Goal: Task Accomplishment & Management: Use online tool/utility

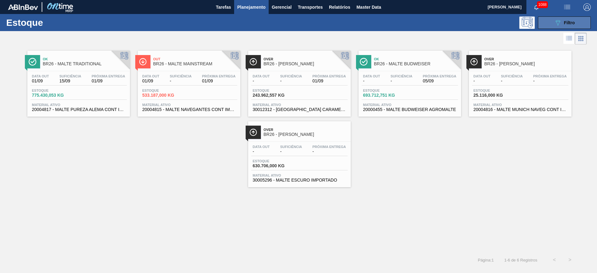
click at [555, 18] on button "089F7B8B-B2A5-4AFE-B5C0-19BA573D28AC Filtro" at bounding box center [564, 22] width 53 height 12
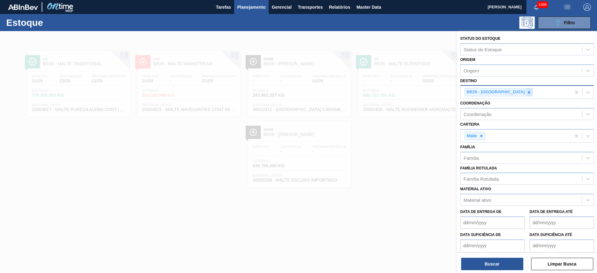
click at [527, 93] on icon at bounding box center [529, 92] width 4 height 4
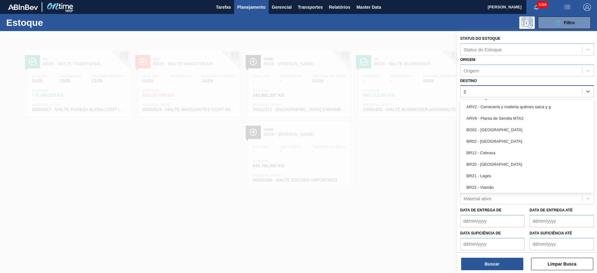
type input "23"
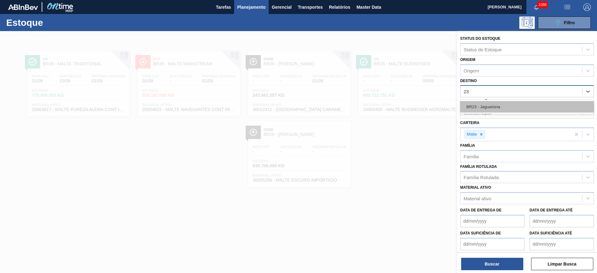
click at [486, 109] on div "BR23 - Jaguariúna" at bounding box center [527, 107] width 134 height 12
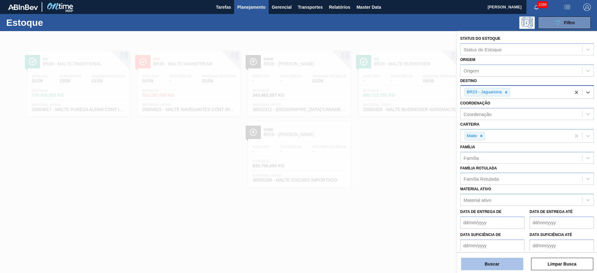
click at [490, 263] on button "Buscar" at bounding box center [492, 264] width 62 height 12
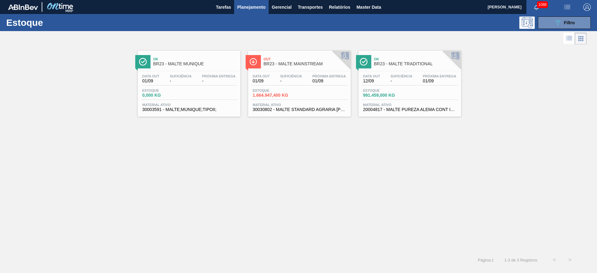
click at [278, 87] on div "Data out 01/09 Suficiência - Próxima Entrega 01/09 Estoque 1.664.947,400 KG Mat…" at bounding box center [299, 92] width 103 height 42
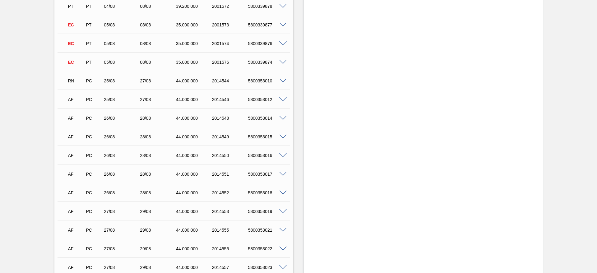
scroll to position [234, 0]
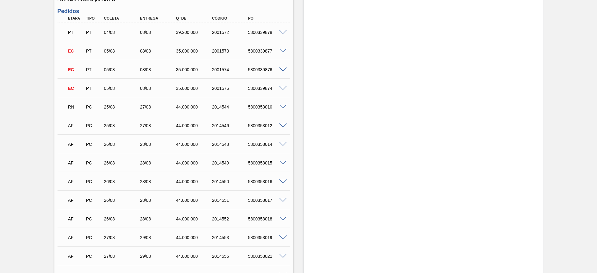
click at [282, 105] on span at bounding box center [282, 107] width 7 height 5
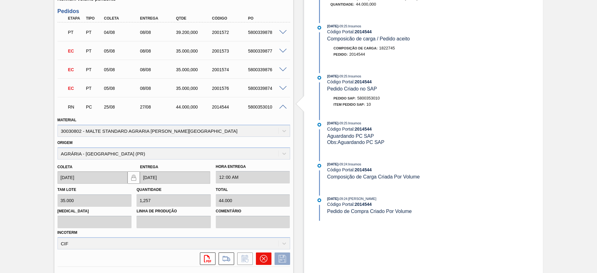
click at [260, 255] on icon at bounding box center [263, 258] width 7 height 7
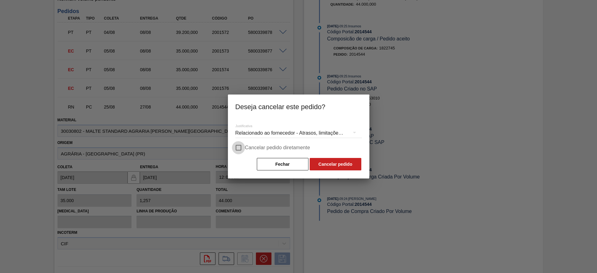
click at [237, 148] on input "Cancelar pedido diretamente" at bounding box center [238, 147] width 13 height 13
checkbox input "true"
click at [329, 162] on button "Cancelar pedido" at bounding box center [336, 164] width 52 height 12
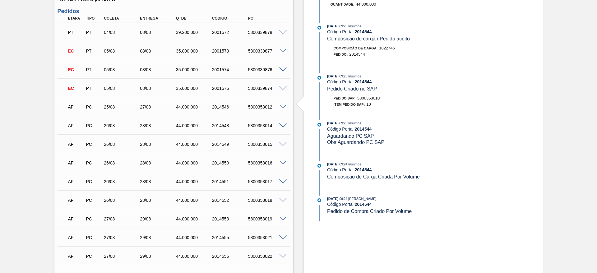
click at [284, 105] on span at bounding box center [282, 107] width 7 height 5
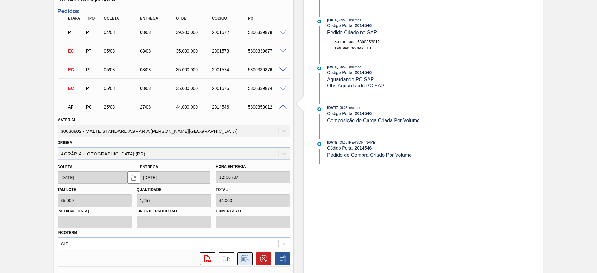
click at [244, 255] on icon at bounding box center [245, 258] width 10 height 7
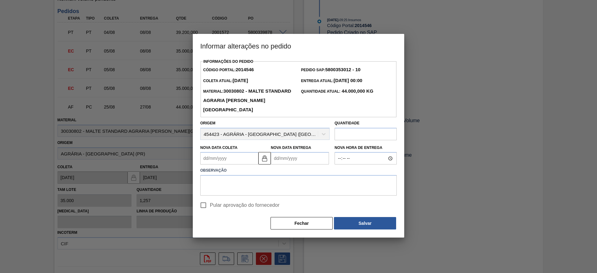
click at [208, 159] on Coleta2014546 "Nova Data Coleta" at bounding box center [229, 158] width 58 height 12
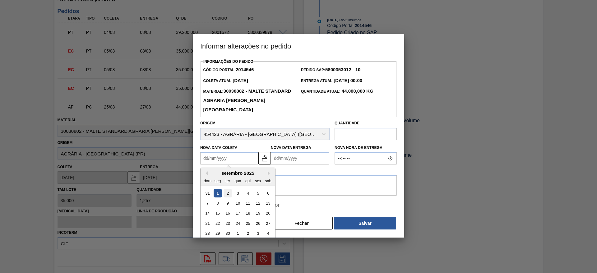
click at [230, 193] on div "2" at bounding box center [228, 193] width 8 height 8
type Coleta2014546 "[DATE]"
type Entrega2014546 "[DATE]"
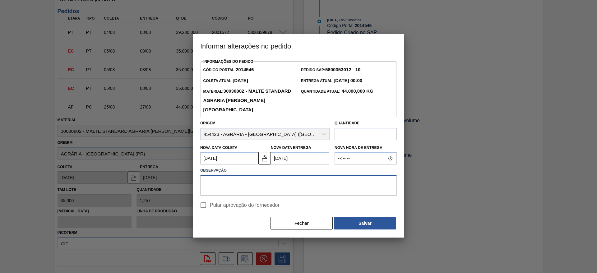
click at [221, 189] on textarea at bounding box center [298, 185] width 197 height 21
type textarea "."
click at [204, 206] on input "Pular aprovação do fornecedor" at bounding box center [203, 205] width 13 height 13
checkbox input "true"
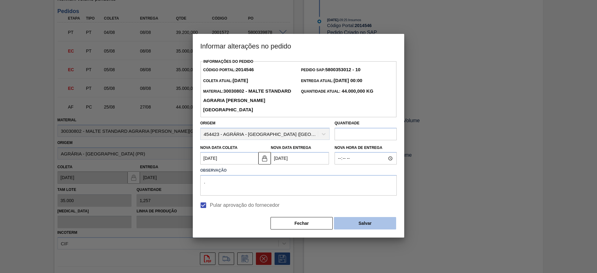
click at [359, 228] on button "Salvar" at bounding box center [365, 223] width 62 height 12
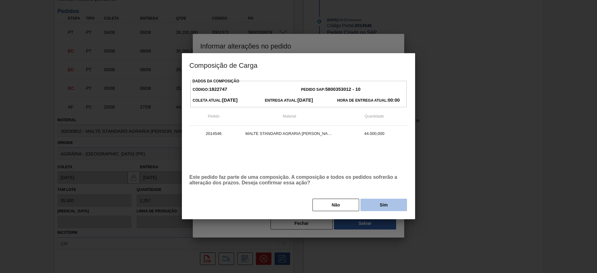
click at [375, 202] on button "Sim" at bounding box center [384, 205] width 47 height 12
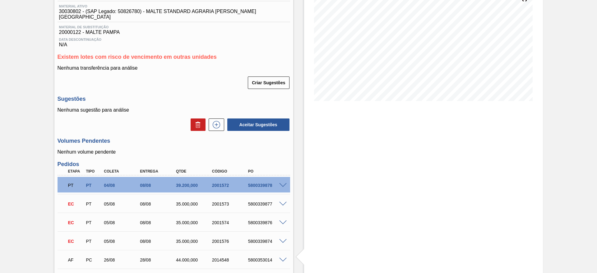
scroll to position [1, 0]
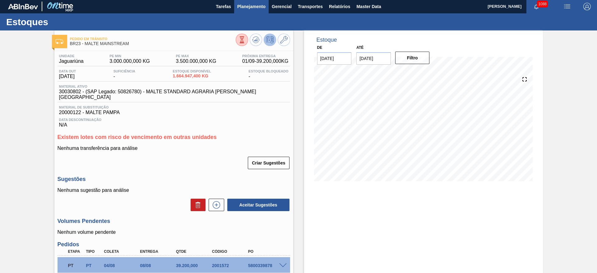
click at [253, 2] on button "Planejamento" at bounding box center [251, 6] width 35 height 14
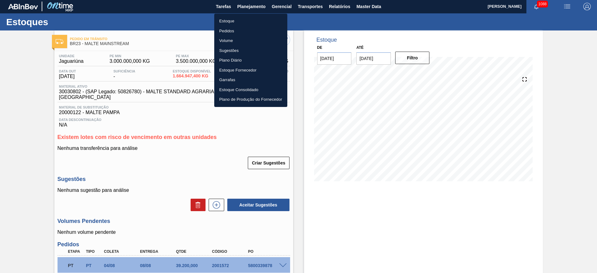
click at [230, 19] on li "Estoque" at bounding box center [250, 21] width 73 height 10
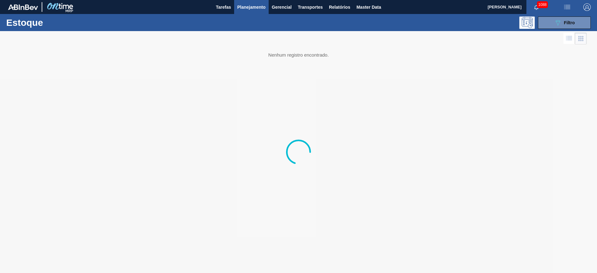
drag, startPoint x: 562, startPoint y: 25, endPoint x: 470, endPoint y: 60, distance: 98.4
click at [562, 25] on icon "089F7B8B-B2A5-4AFE-B5C0-19BA573D28AC" at bounding box center [557, 22] width 7 height 7
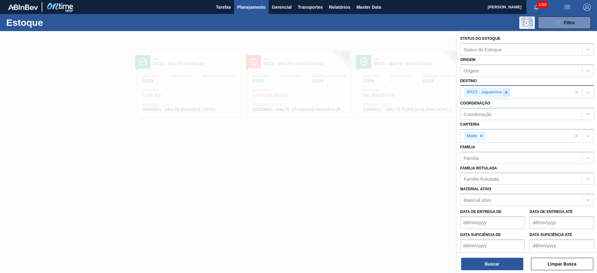
click at [506, 93] on icon at bounding box center [506, 92] width 2 height 2
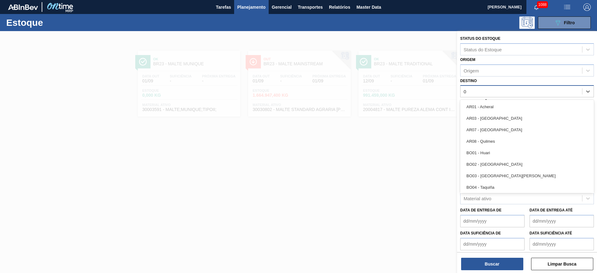
type input "02"
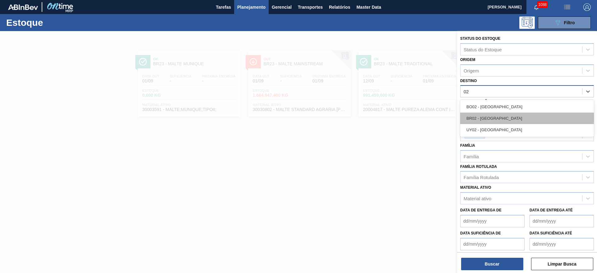
click at [484, 114] on div "BR02 - [GEOGRAPHIC_DATA]" at bounding box center [527, 119] width 134 height 12
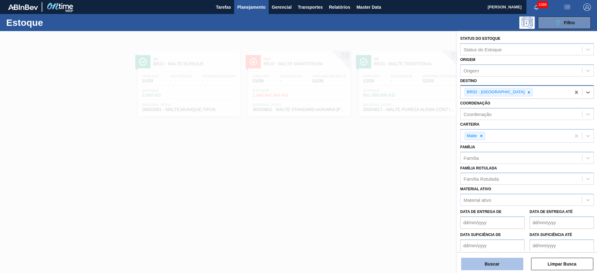
click at [469, 265] on button "Buscar" at bounding box center [492, 264] width 62 height 12
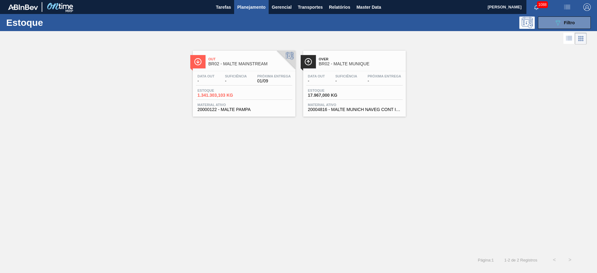
click at [232, 91] on span "Estoque" at bounding box center [220, 91] width 44 height 4
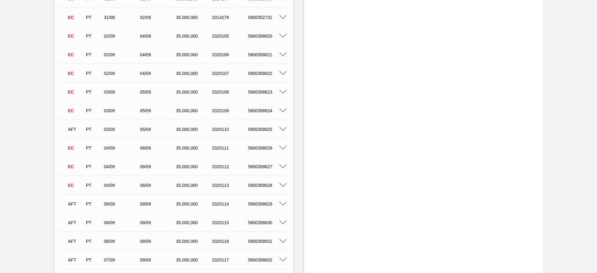
scroll to position [1027, 0]
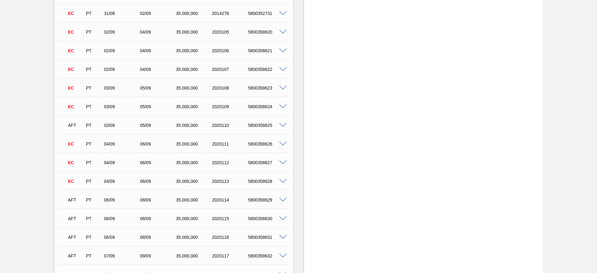
click at [283, 123] on span at bounding box center [282, 125] width 7 height 5
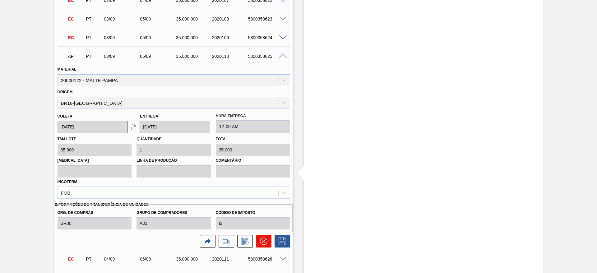
scroll to position [1120, 0]
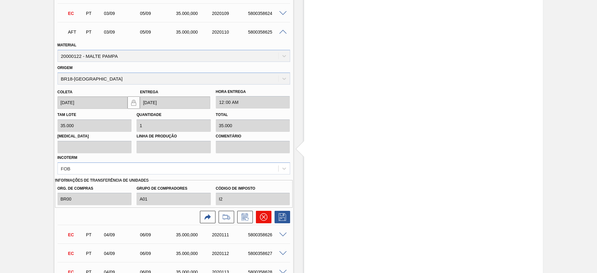
click at [261, 218] on icon at bounding box center [263, 216] width 7 height 7
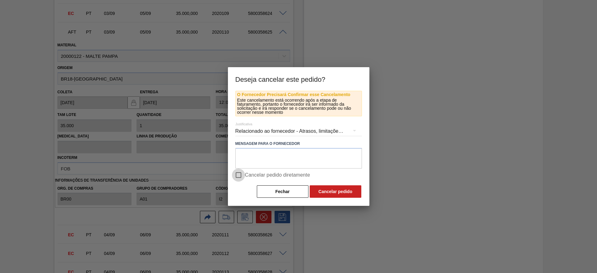
click at [239, 175] on input "Cancelar pedido diretamente" at bounding box center [238, 175] width 13 height 13
checkbox input "true"
click at [339, 195] on button "Cancelar pedido" at bounding box center [336, 191] width 52 height 12
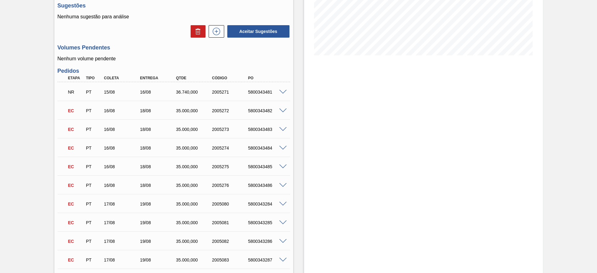
scroll to position [0, 0]
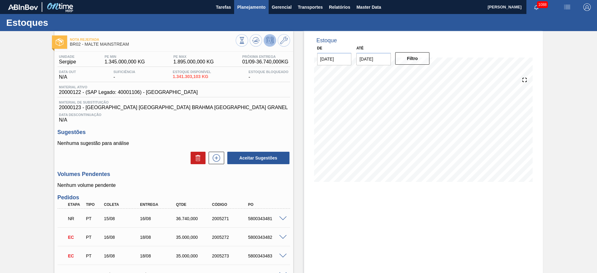
click at [247, 12] on button "Planejamento" at bounding box center [251, 7] width 35 height 14
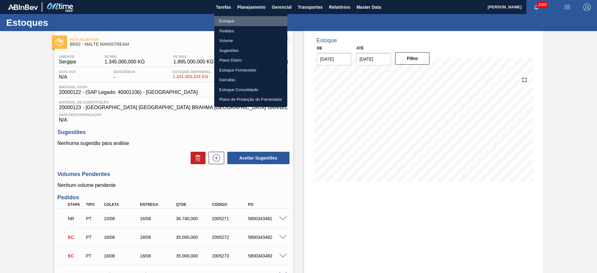
click at [231, 20] on li "Estoque" at bounding box center [250, 21] width 73 height 10
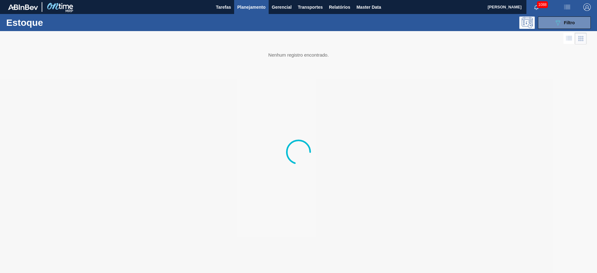
drag, startPoint x: 571, startPoint y: 21, endPoint x: 561, endPoint y: 30, distance: 13.0
click at [571, 21] on span "Filtro" at bounding box center [569, 22] width 11 height 5
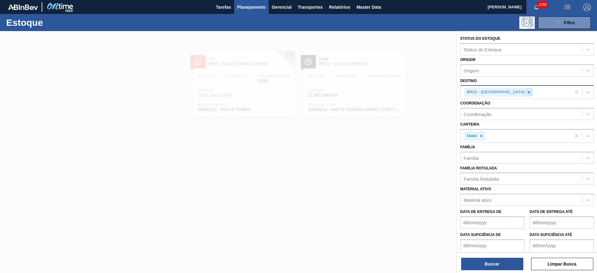
click at [527, 92] on icon at bounding box center [529, 92] width 4 height 4
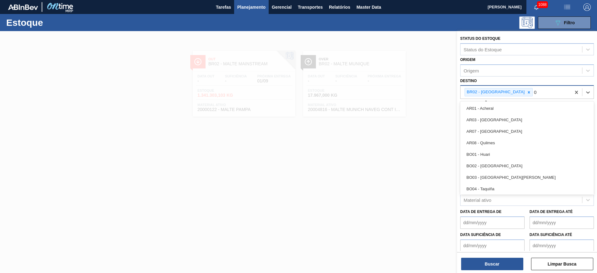
type input "03"
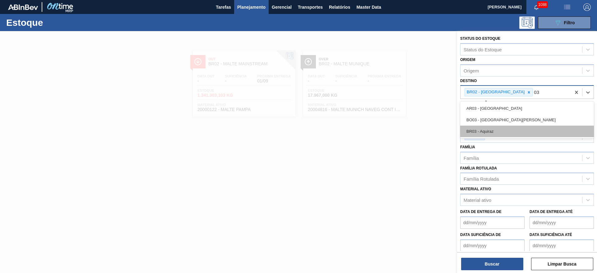
click at [493, 134] on div "BR03 - Aquiraz" at bounding box center [527, 132] width 134 height 12
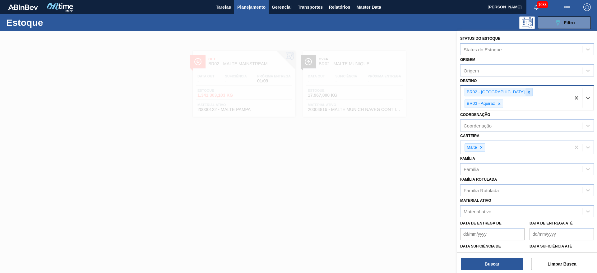
click at [527, 92] on icon at bounding box center [529, 92] width 4 height 4
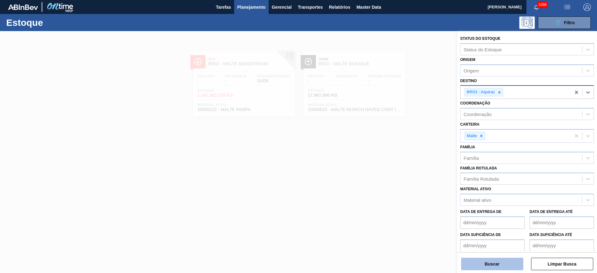
click at [478, 261] on button "Buscar" at bounding box center [492, 264] width 62 height 12
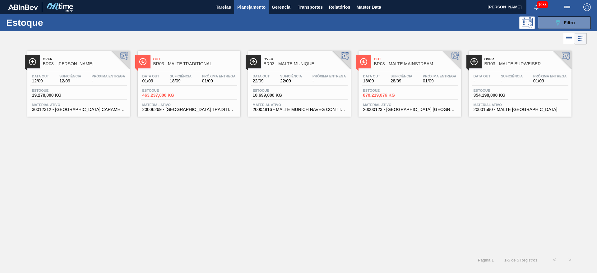
click at [169, 82] on div "Suficiência 18/09" at bounding box center [180, 78] width 25 height 9
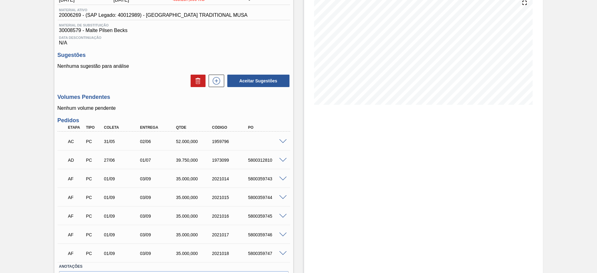
scroll to position [117, 0]
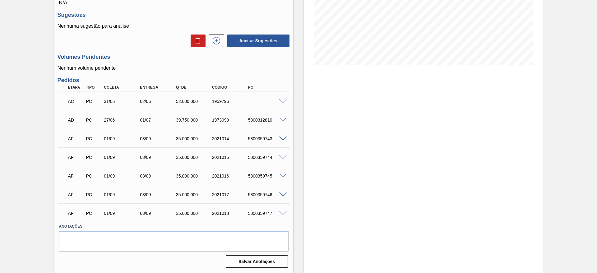
click at [284, 137] on span at bounding box center [282, 139] width 7 height 5
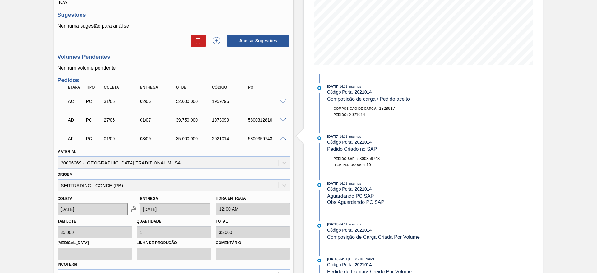
click at [284, 137] on span at bounding box center [282, 139] width 7 height 5
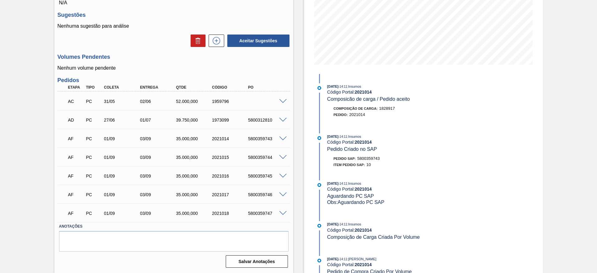
scroll to position [0, 0]
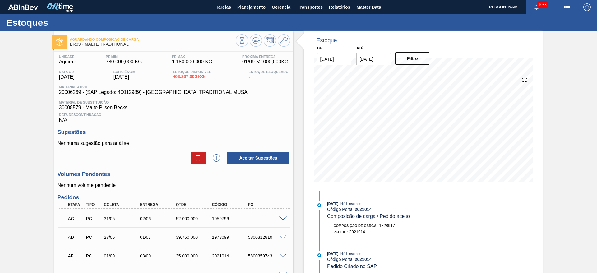
click at [289, 35] on div at bounding box center [263, 41] width 54 height 14
click at [283, 40] on icon at bounding box center [283, 40] width 7 height 7
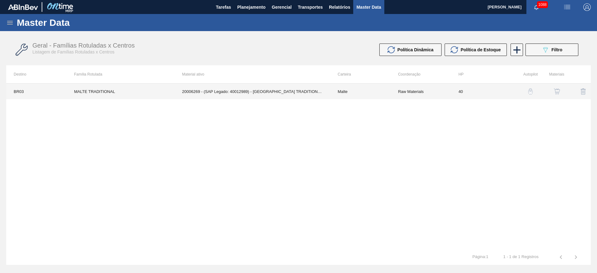
click at [349, 90] on td "Malte" at bounding box center [360, 92] width 60 height 16
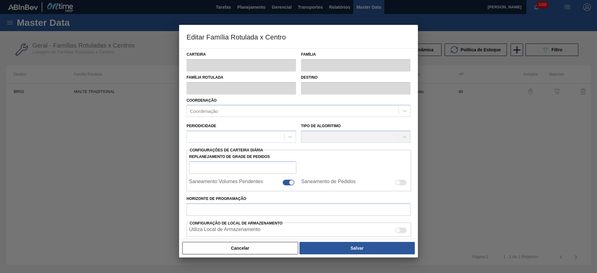
type input "Malte"
type input "MALTE TRADITIONAL"
type input "BR03 - Aquiraz"
type input "0"
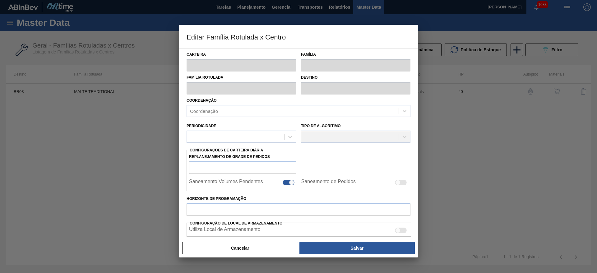
checkbox input "false"
type input "40"
type input "780.000"
type input "1.180.000"
type input "0"
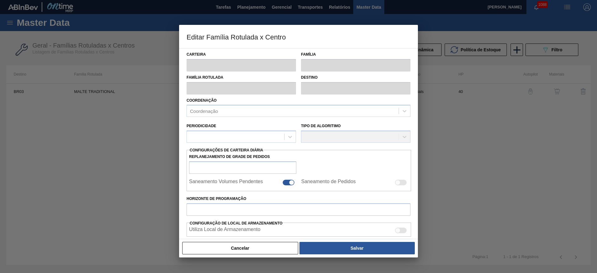
type input "780.000,000"
checkbox input "true"
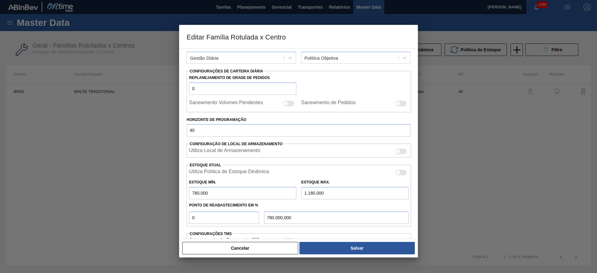
scroll to position [93, 0]
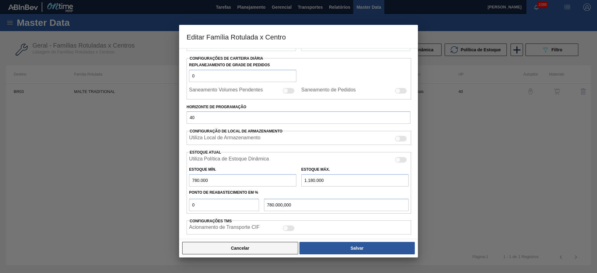
click at [255, 250] on button "Cancelar" at bounding box center [240, 248] width 116 height 12
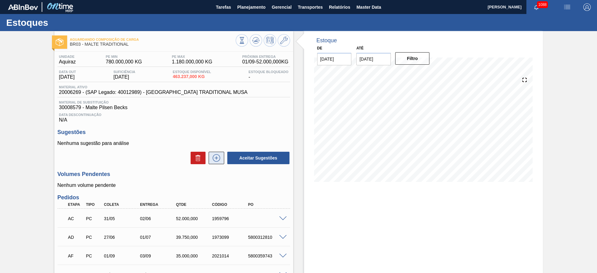
click at [217, 159] on icon at bounding box center [217, 157] width 10 height 7
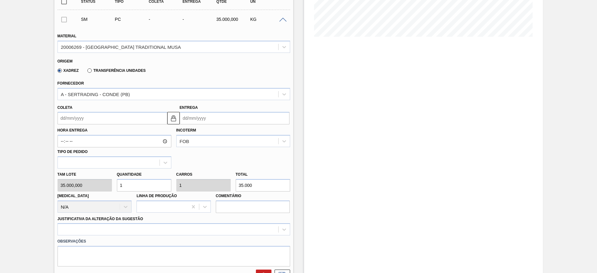
scroll to position [187, 0]
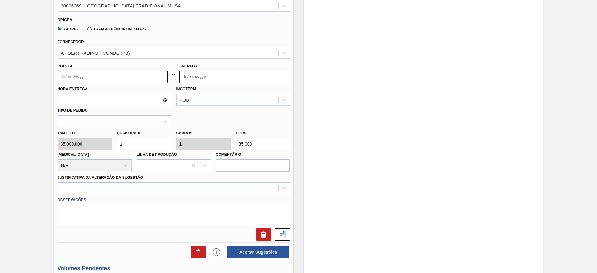
click at [89, 142] on div "[PERSON_NAME] 35.000,000 Quantidade 1 Carros 1 Total 35.000 [MEDICAL_DATA] N/A …" at bounding box center [174, 149] width 238 height 44
type input "5"
type input "175.000"
type input "5"
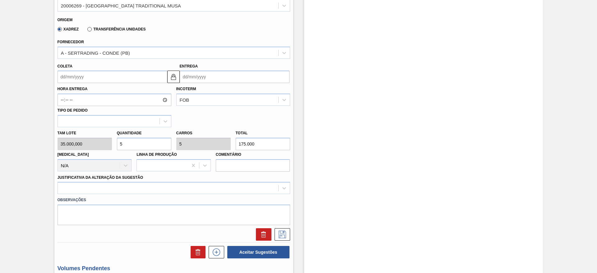
click at [61, 77] on input "Coleta" at bounding box center [113, 77] width 110 height 12
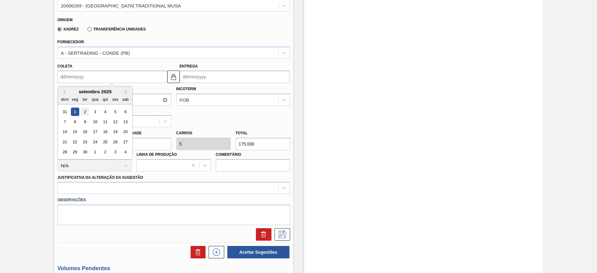
click at [83, 110] on div "2" at bounding box center [85, 112] width 8 height 8
type input "[DATE]"
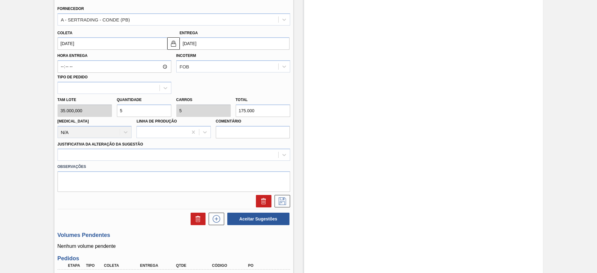
scroll to position [233, 0]
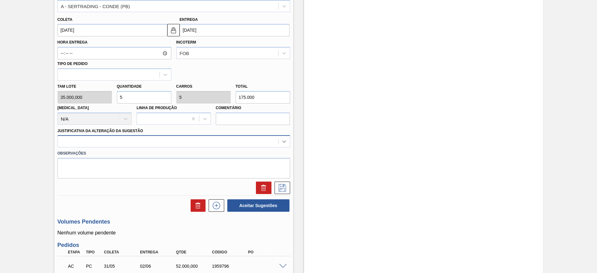
click at [281, 144] on icon at bounding box center [284, 141] width 6 height 6
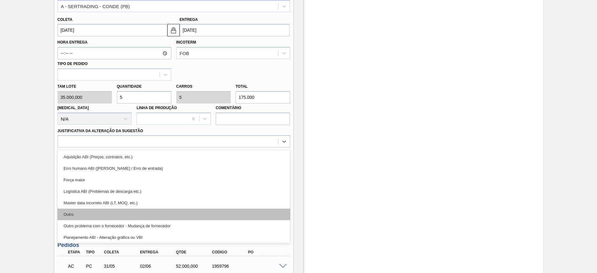
click at [75, 211] on div "Outro" at bounding box center [174, 215] width 233 height 12
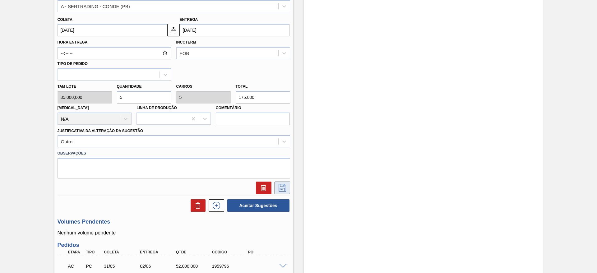
click at [280, 189] on icon at bounding box center [283, 187] width 10 height 7
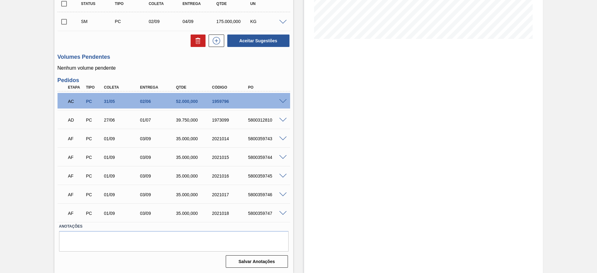
scroll to position [50, 0]
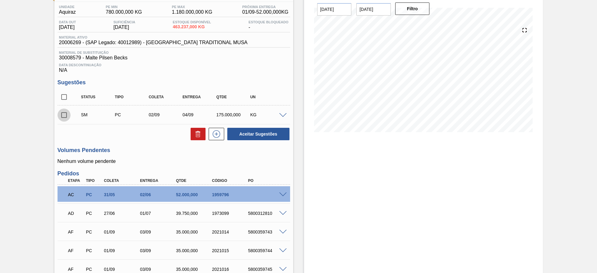
click at [68, 116] on input "checkbox" at bounding box center [64, 115] width 13 height 13
click at [252, 134] on button "Aceitar Sugestões" at bounding box center [258, 134] width 62 height 12
checkbox input "false"
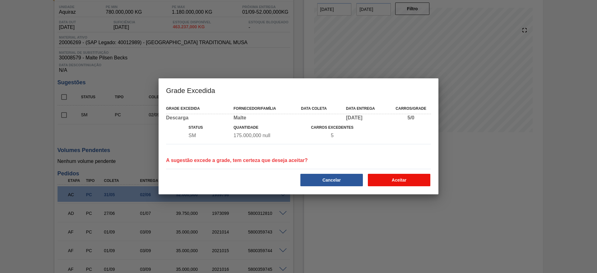
click at [406, 174] on button "Aceitar" at bounding box center [399, 180] width 63 height 12
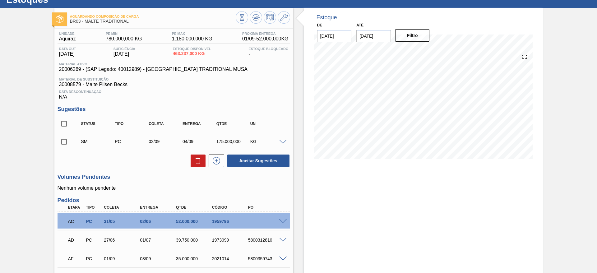
scroll to position [0, 0]
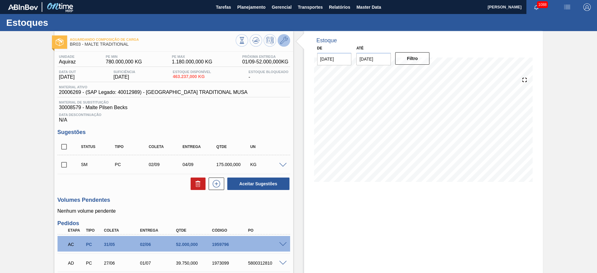
click at [287, 44] on button at bounding box center [284, 40] width 12 height 12
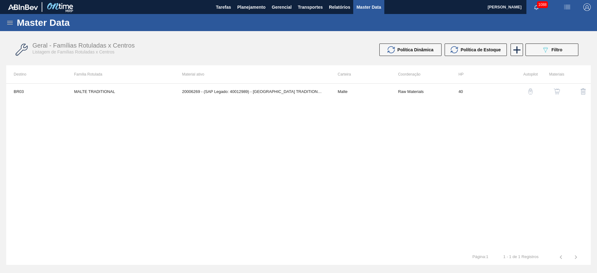
click at [560, 90] on img "button" at bounding box center [557, 91] width 6 height 6
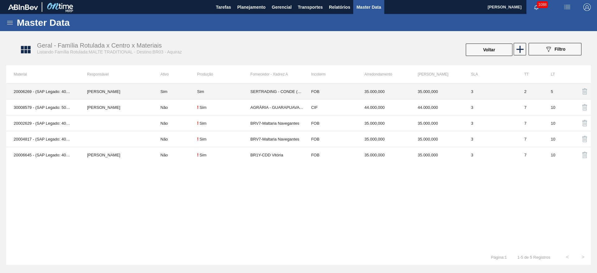
click at [177, 91] on td "Sim" at bounding box center [175, 92] width 44 height 16
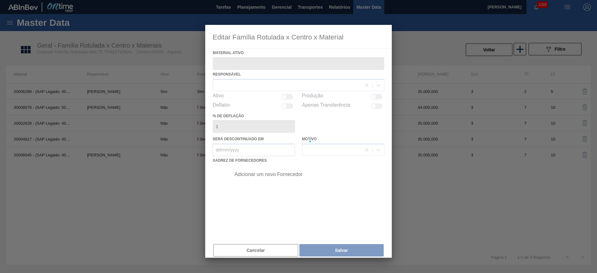
type ativo "20006269 - (SAP Legado: 40012989) - [GEOGRAPHIC_DATA] TRADITIONAL MUSA"
checkbox input "true"
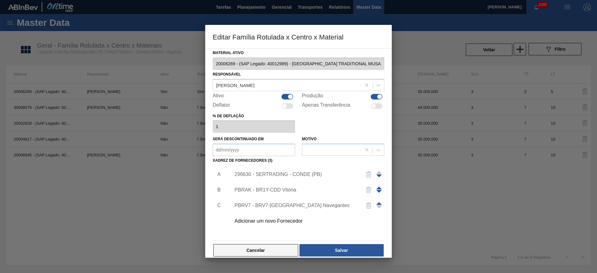
click at [270, 252] on button "Cancelar" at bounding box center [255, 250] width 85 height 12
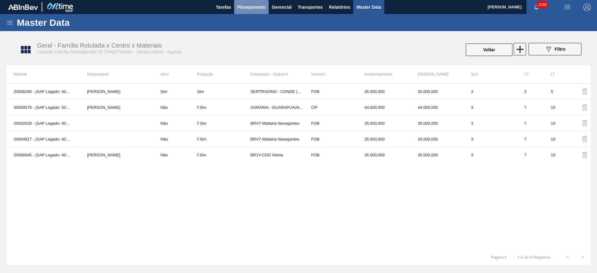
click at [256, 4] on span "Planejamento" at bounding box center [251, 6] width 28 height 7
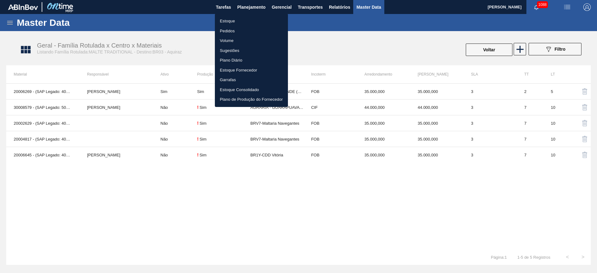
click at [229, 15] on ul "Estoque Pedidos Volume Sugestões Plano Diário Estoque Fornecedor Garrafas Estoq…" at bounding box center [251, 60] width 73 height 93
click at [229, 24] on li "Estoque" at bounding box center [251, 21] width 73 height 10
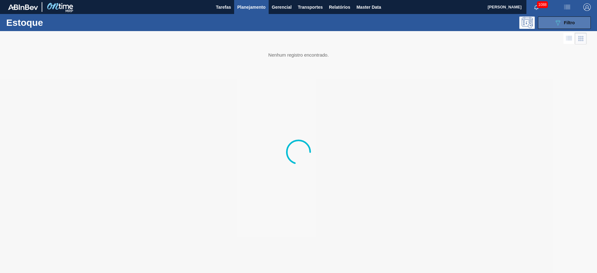
click at [553, 22] on button "089F7B8B-B2A5-4AFE-B5C0-19BA573D28AC Filtro" at bounding box center [564, 22] width 53 height 12
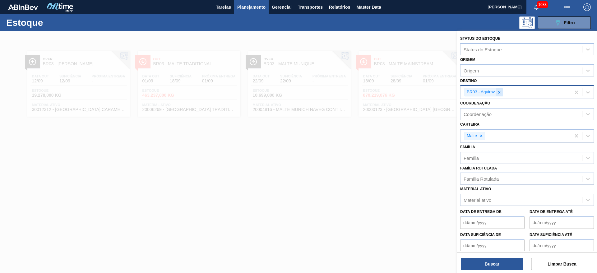
click at [499, 92] on icon at bounding box center [500, 92] width 2 height 2
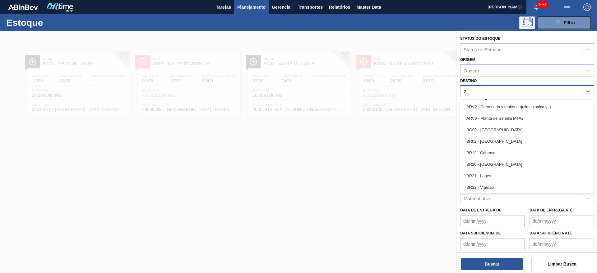
type input "26"
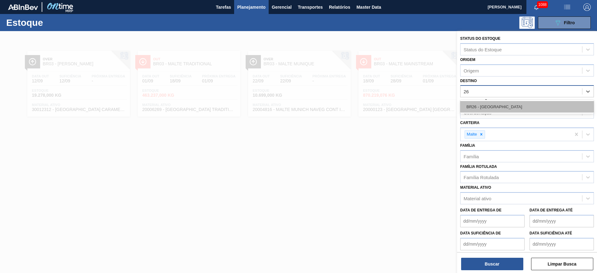
click at [498, 108] on div "BR26 - [GEOGRAPHIC_DATA]" at bounding box center [527, 107] width 134 height 12
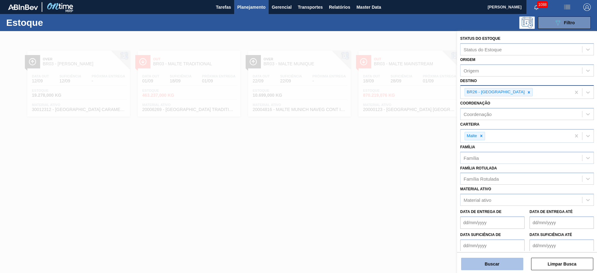
click at [491, 263] on button "Buscar" at bounding box center [492, 264] width 62 height 12
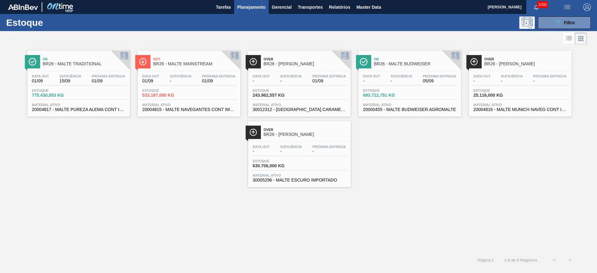
click at [185, 89] on span "Estoque" at bounding box center [164, 91] width 44 height 4
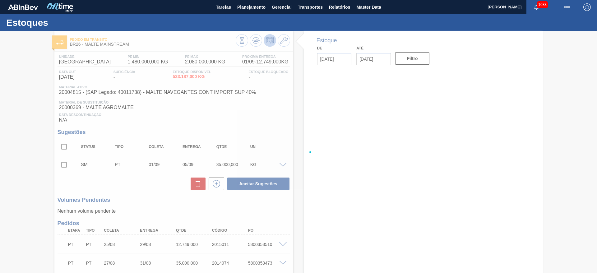
type input "[DATE]"
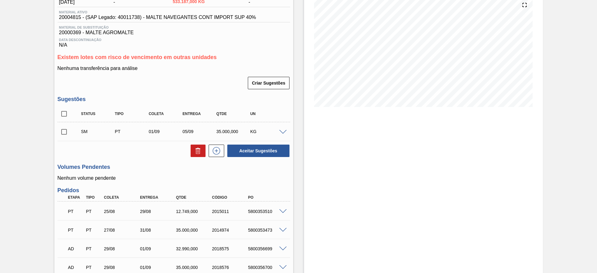
scroll to position [140, 0]
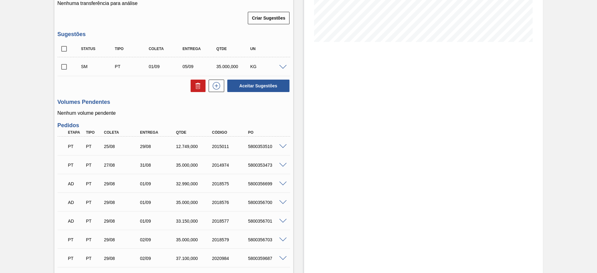
click at [283, 67] on span at bounding box center [282, 67] width 7 height 5
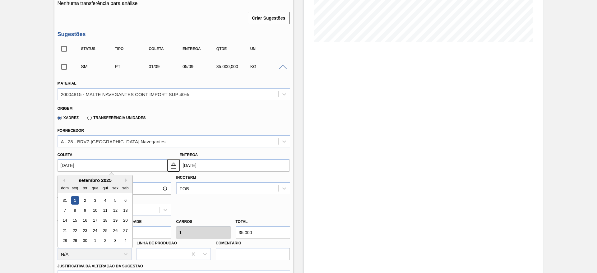
click at [63, 164] on input "[DATE]" at bounding box center [113, 165] width 110 height 12
click at [84, 199] on div "2" at bounding box center [85, 200] width 8 height 8
type input "[DATE]"
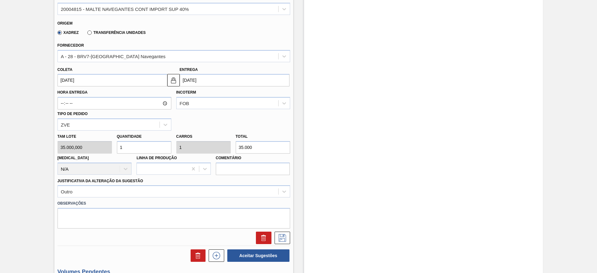
scroll to position [327, 0]
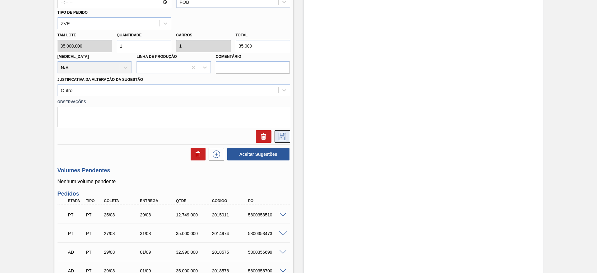
click at [279, 138] on icon at bounding box center [282, 136] width 7 height 7
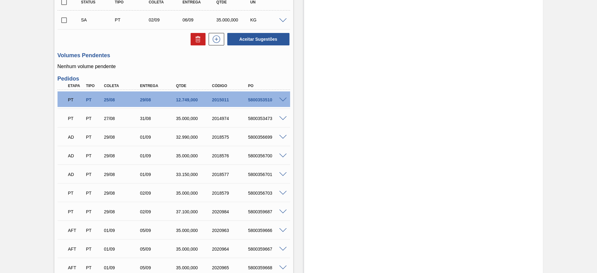
scroll to position [47, 0]
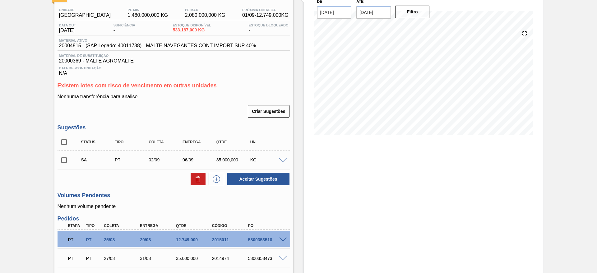
click at [64, 158] on input "checkbox" at bounding box center [64, 160] width 13 height 13
click at [264, 179] on button "Aceitar Sugestões" at bounding box center [258, 179] width 62 height 12
checkbox input "false"
click at [68, 44] on span "20004815 - (SAP Legado: 40011738) - MALTE NAVEGANTES CONT IMPORT SUP 40%" at bounding box center [157, 46] width 197 height 6
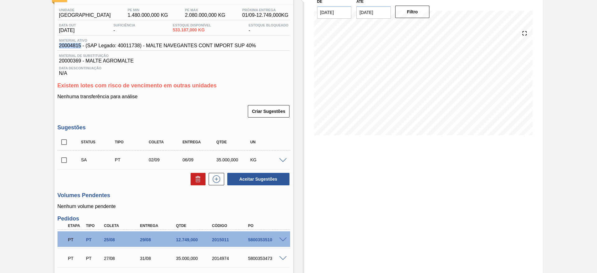
copy span "20004815"
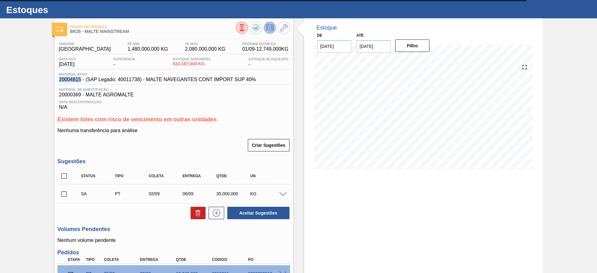
scroll to position [0, 0]
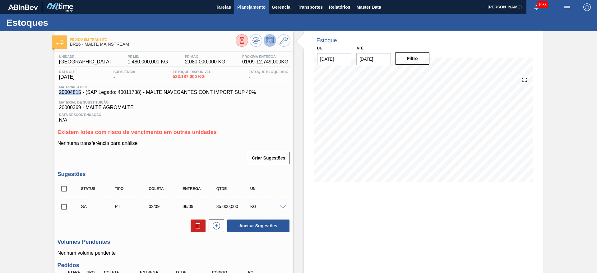
click at [246, 4] on span "Planejamento" at bounding box center [251, 6] width 28 height 7
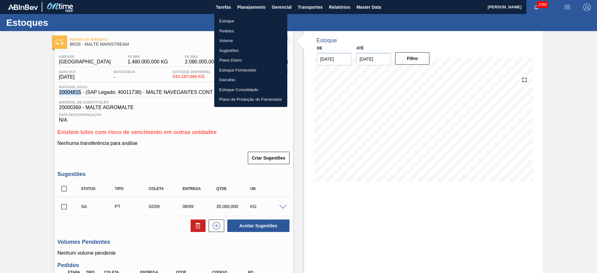
click at [231, 20] on li "Estoque" at bounding box center [250, 21] width 73 height 10
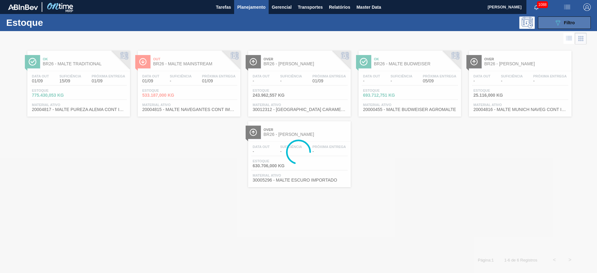
click at [559, 22] on icon at bounding box center [558, 22] width 5 height 5
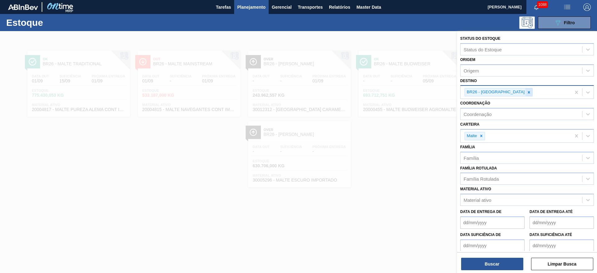
click at [527, 93] on icon at bounding box center [529, 92] width 4 height 4
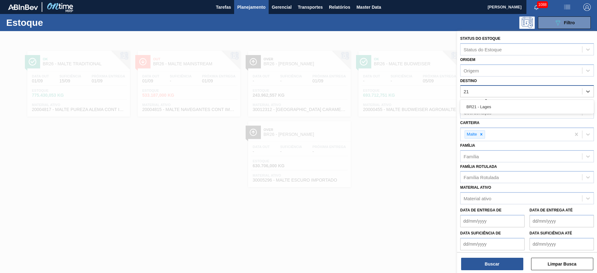
type input "21"
click at [475, 100] on label "Coordenação" at bounding box center [475, 102] width 30 height 4
click at [465, 110] on input "Coordenação" at bounding box center [464, 112] width 1 height 5
click at [470, 92] on div "Destino" at bounding box center [472, 91] width 16 height 5
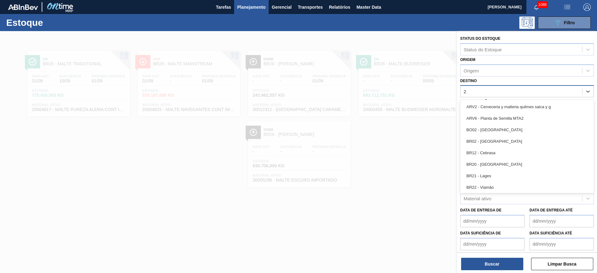
type input "21"
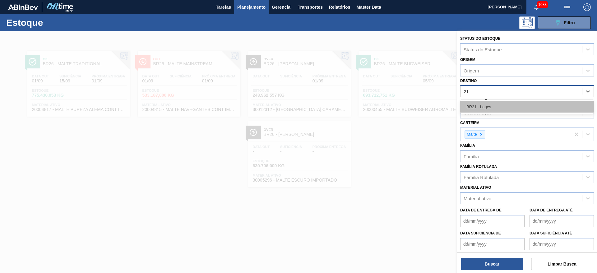
click at [467, 106] on div "BR21 - Lages" at bounding box center [527, 107] width 134 height 12
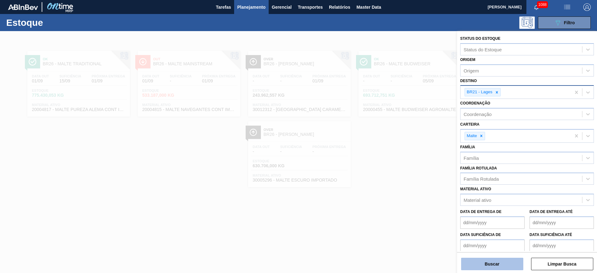
click at [478, 264] on button "Buscar" at bounding box center [492, 264] width 62 height 12
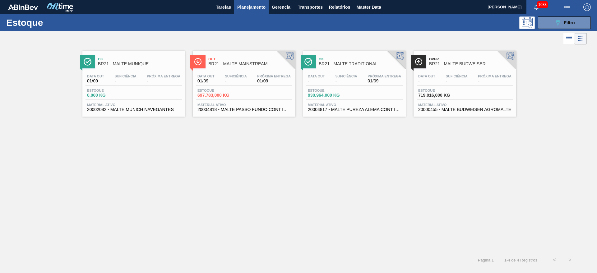
click at [350, 80] on span "-" at bounding box center [346, 81] width 22 height 5
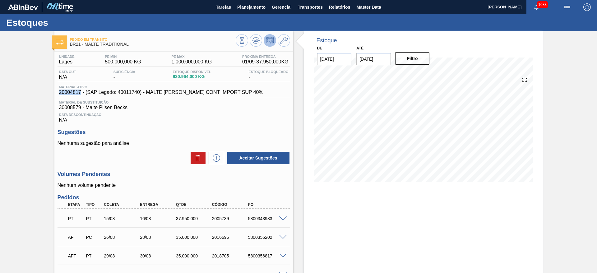
drag, startPoint x: 81, startPoint y: 91, endPoint x: 53, endPoint y: 95, distance: 28.2
click at [53, 95] on div "Pedido [PERSON_NAME] BR21 - MALTE TRADITIONAL Unidade [PERSON_NAME] MIN 500.000…" at bounding box center [298, 201] width 597 height 341
copy span "20004817"
click at [568, 5] on img "button" at bounding box center [567, 6] width 7 height 7
click at [556, 33] on li "Upload de Volumes" at bounding box center [563, 33] width 57 height 11
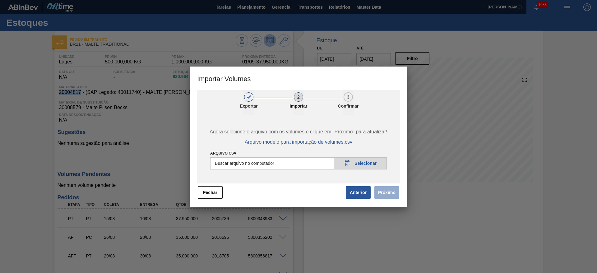
click at [365, 163] on input "Arquivo csv" at bounding box center [298, 163] width 177 height 12
type input "C:\fakepath\Pedidos [PERSON_NAME] para 01.09.csv"
click at [387, 191] on button "Próximo" at bounding box center [387, 192] width 25 height 12
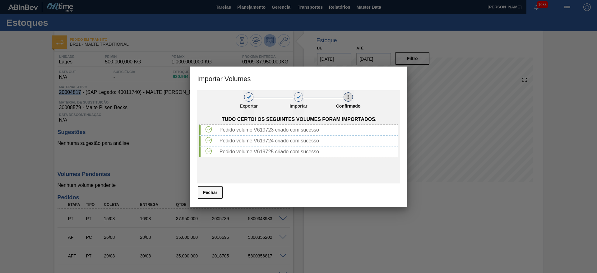
click at [208, 193] on button "Fechar" at bounding box center [210, 192] width 25 height 12
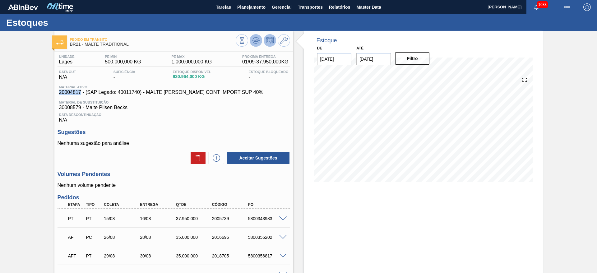
click at [259, 38] on icon at bounding box center [255, 40] width 7 height 7
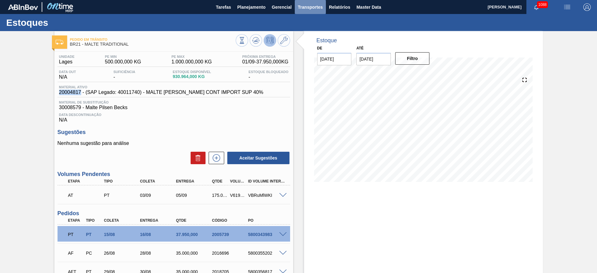
click at [312, 8] on span "Transportes" at bounding box center [310, 6] width 25 height 7
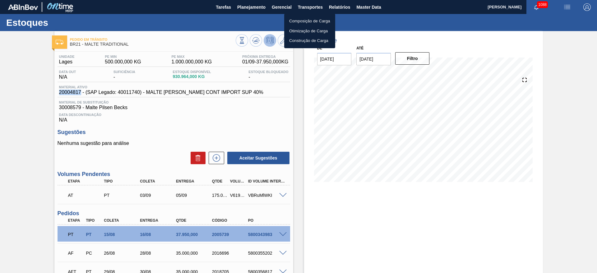
click at [301, 30] on li "Otimização de Carga" at bounding box center [309, 31] width 51 height 10
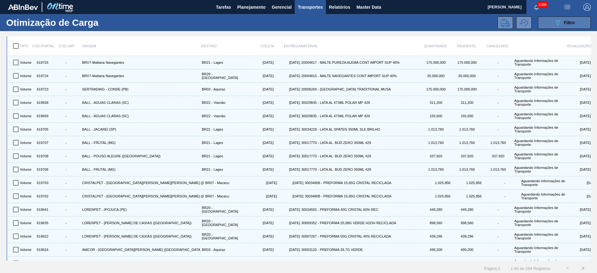
click at [569, 21] on span "Filtro" at bounding box center [569, 22] width 11 height 5
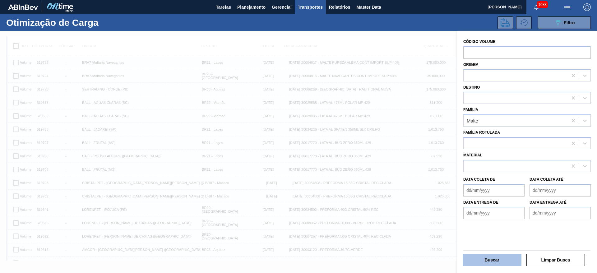
click at [479, 261] on button "Buscar" at bounding box center [492, 260] width 59 height 12
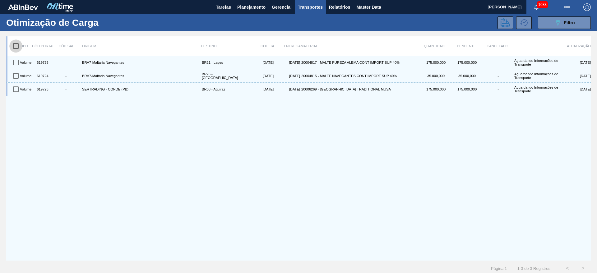
click at [17, 45] on input "checkbox" at bounding box center [15, 46] width 13 height 13
checkbox input "true"
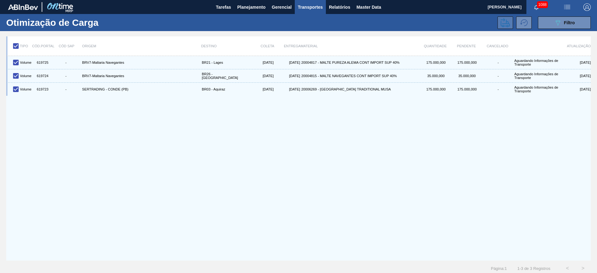
click at [503, 25] on icon at bounding box center [505, 22] width 9 height 9
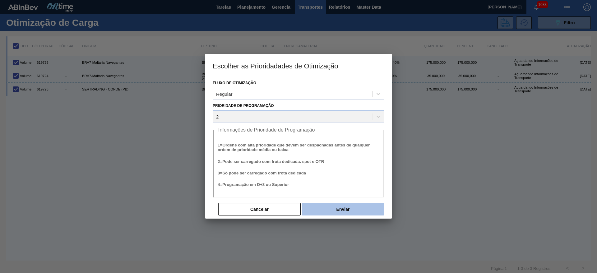
click at [326, 207] on button "Enviar" at bounding box center [343, 209] width 82 height 12
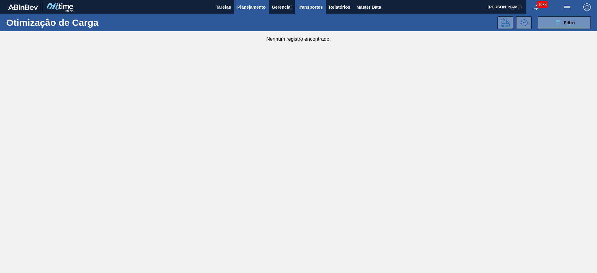
click at [247, 4] on span "Planejamento" at bounding box center [251, 6] width 28 height 7
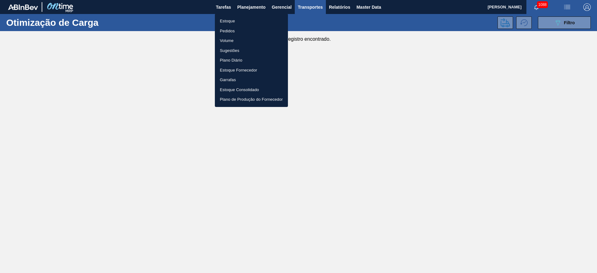
click at [228, 22] on li "Estoque" at bounding box center [251, 21] width 73 height 10
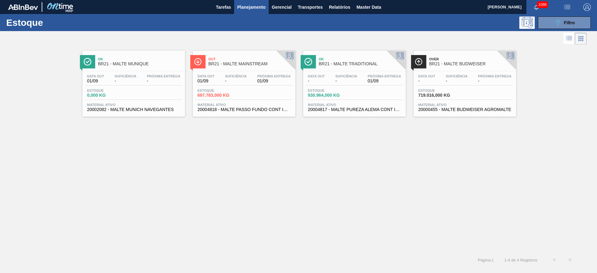
click at [341, 82] on span "-" at bounding box center [346, 81] width 22 height 5
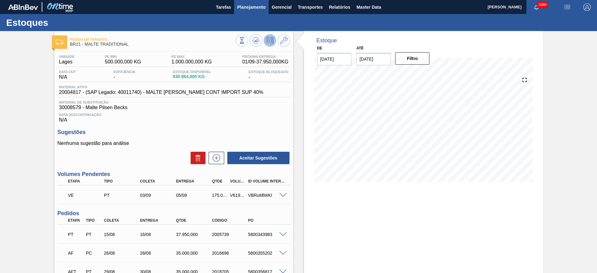
click at [243, 10] on span "Planejamento" at bounding box center [251, 6] width 28 height 7
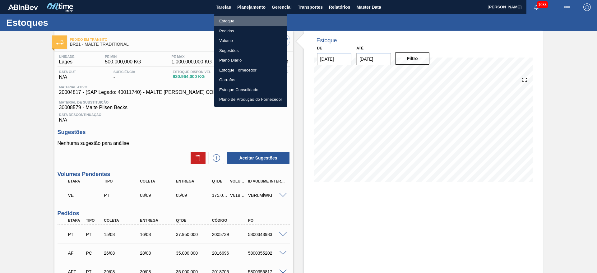
click at [224, 21] on li "Estoque" at bounding box center [250, 21] width 73 height 10
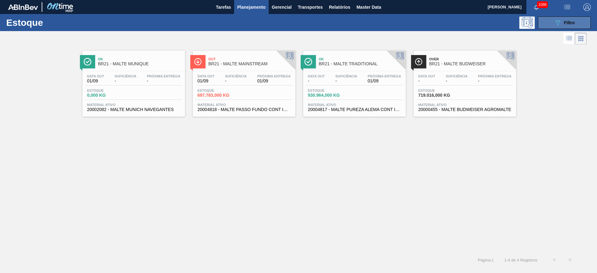
click at [554, 21] on icon "089F7B8B-B2A5-4AFE-B5C0-19BA573D28AC" at bounding box center [557, 22] width 7 height 7
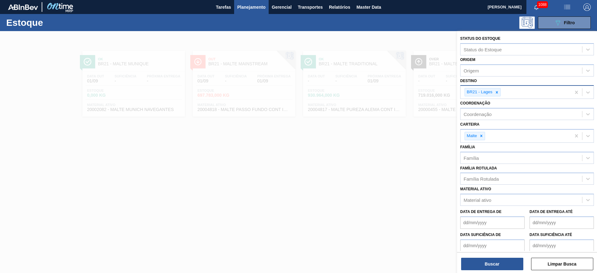
click at [498, 92] on icon at bounding box center [497, 92] width 2 height 2
type input "03"
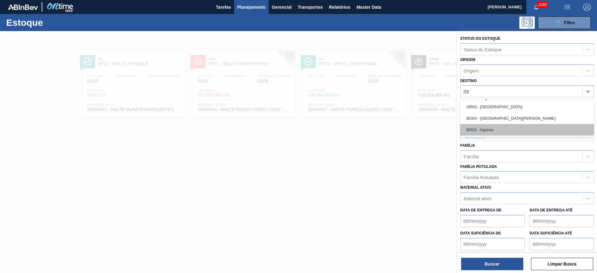
click at [484, 133] on div "BR03 - Aquiraz" at bounding box center [527, 130] width 134 height 12
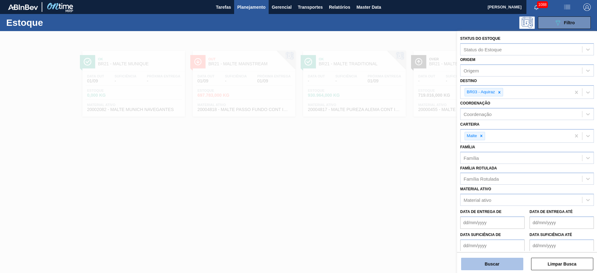
click at [495, 261] on button "Buscar" at bounding box center [492, 264] width 62 height 12
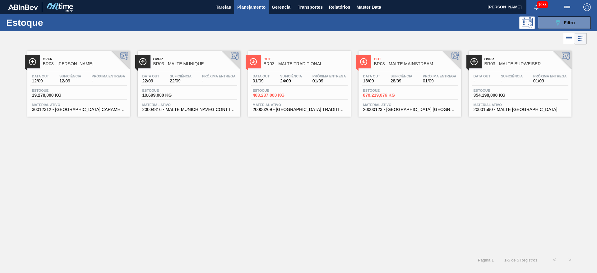
click at [291, 80] on span "24/09" at bounding box center [291, 81] width 22 height 5
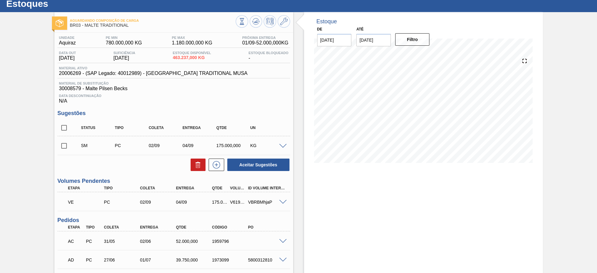
scroll to position [66, 0]
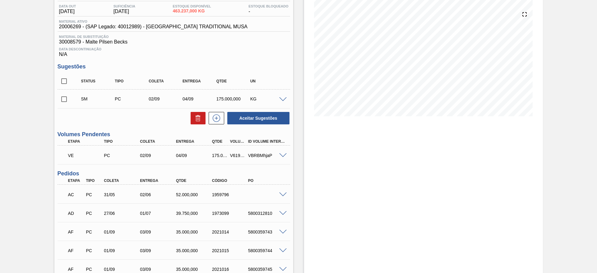
click at [283, 155] on span at bounding box center [282, 155] width 7 height 5
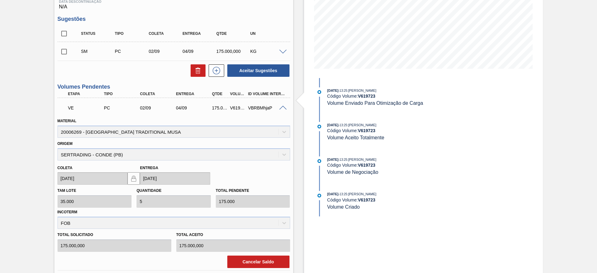
scroll to position [159, 0]
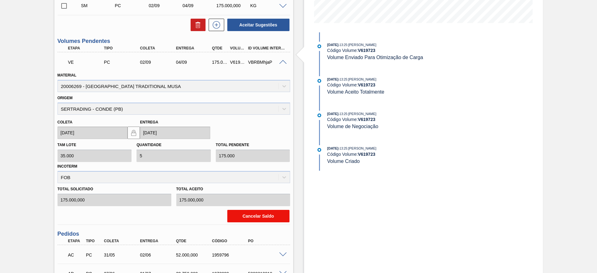
click at [251, 215] on button "Cancelar Saldo" at bounding box center [258, 216] width 62 height 12
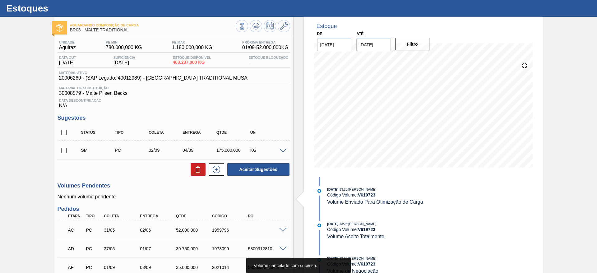
scroll to position [0, 0]
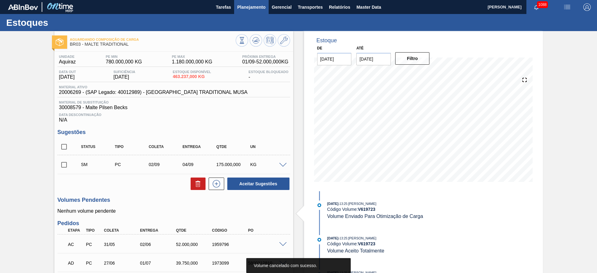
click at [250, 3] on span "Planejamento" at bounding box center [251, 6] width 28 height 7
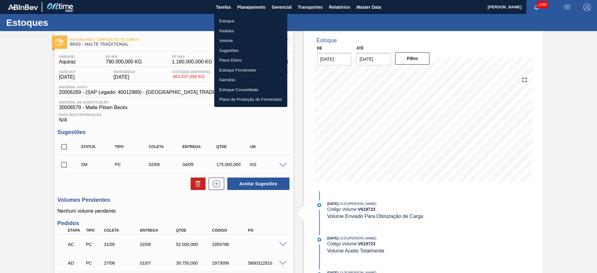
click at [228, 24] on li "Estoque" at bounding box center [250, 21] width 73 height 10
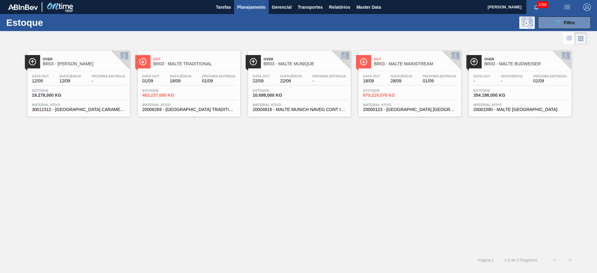
click at [505, 77] on span "Suficiência" at bounding box center [512, 76] width 22 height 4
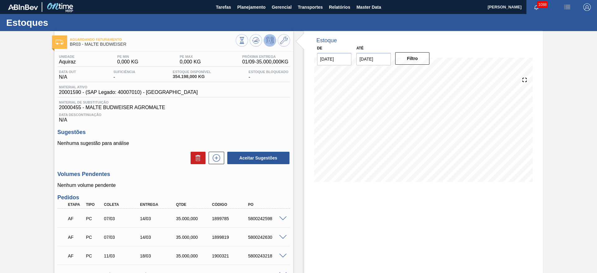
click at [567, 7] on img "button" at bounding box center [567, 6] width 7 height 7
click at [552, 36] on li "Upload de Volumes" at bounding box center [563, 33] width 57 height 11
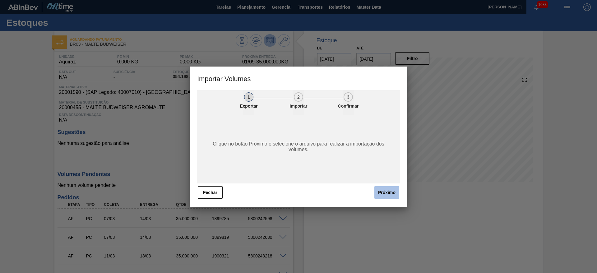
click at [394, 192] on button "Próximo" at bounding box center [387, 192] width 25 height 12
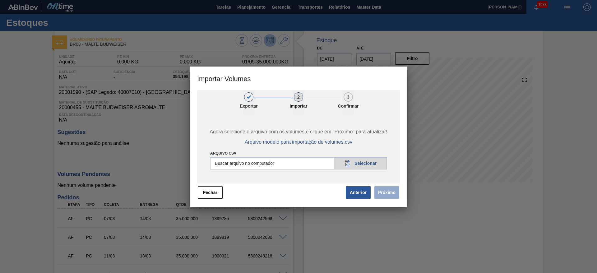
click at [363, 164] on input "Arquivo csv" at bounding box center [298, 163] width 177 height 12
type input "C:\fakepath\Pedidos [PERSON_NAME] para 01.09.csv"
click at [387, 194] on button "Próximo" at bounding box center [387, 192] width 25 height 12
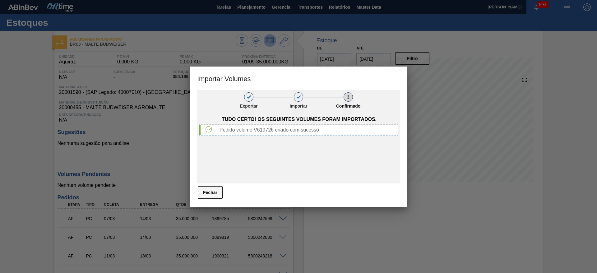
click at [207, 189] on button "Fechar" at bounding box center [210, 192] width 25 height 12
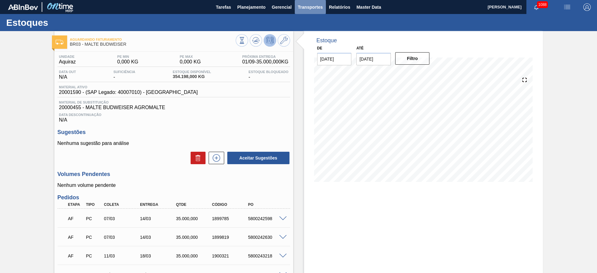
click at [308, 7] on span "Transportes" at bounding box center [310, 6] width 25 height 7
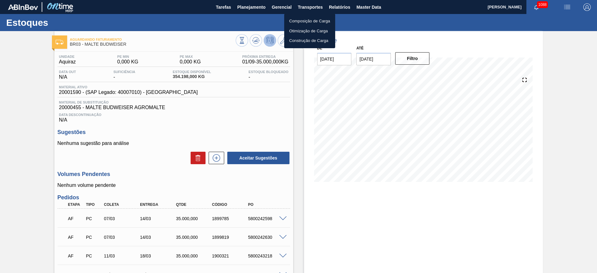
click at [294, 28] on li "Otimização de Carga" at bounding box center [309, 31] width 51 height 10
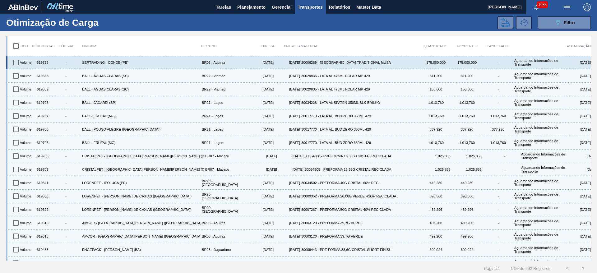
click at [13, 63] on input "checkbox" at bounding box center [15, 62] width 13 height 13
checkbox input "true"
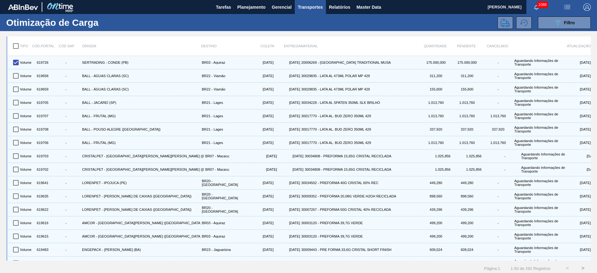
click at [508, 15] on div "Otimização de Carga 089F7B8B-B2A5-4AFE-B5C0-19BA573D28AC Filtro" at bounding box center [298, 22] width 597 height 17
click at [507, 20] on icon at bounding box center [505, 22] width 9 height 9
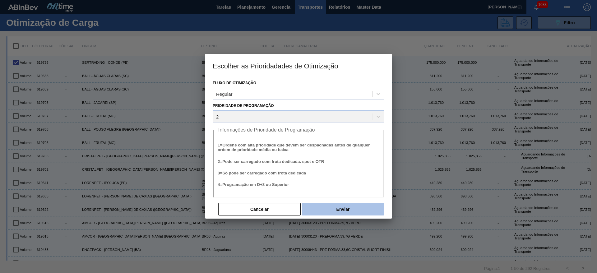
click at [363, 209] on button "Enviar" at bounding box center [343, 209] width 82 height 12
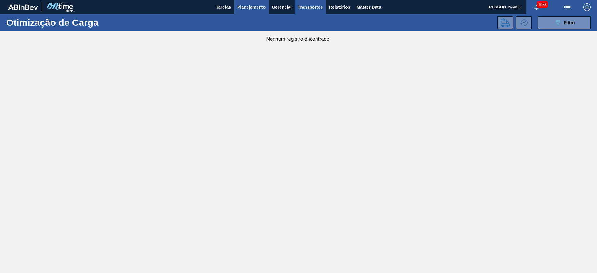
click at [243, 6] on span "Planejamento" at bounding box center [251, 6] width 28 height 7
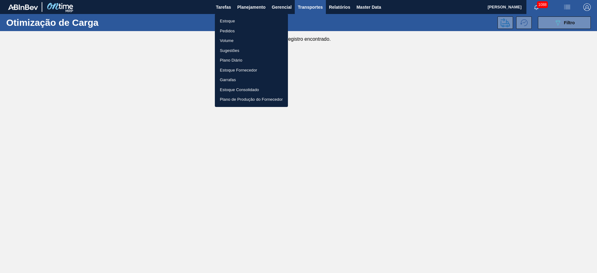
drag, startPoint x: 234, startPoint y: 23, endPoint x: 233, endPoint y: 20, distance: 3.5
click at [234, 23] on li "Estoque" at bounding box center [251, 21] width 73 height 10
